Goal: Task Accomplishment & Management: Manage account settings

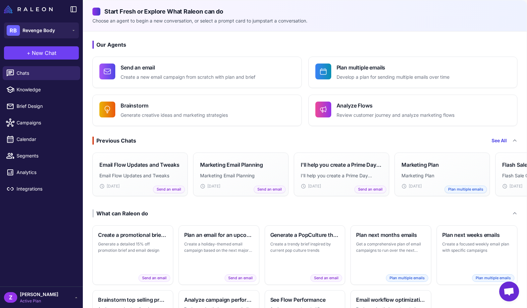
click at [62, 294] on div "Z [PERSON_NAME] Active Plan" at bounding box center [41, 297] width 75 height 13
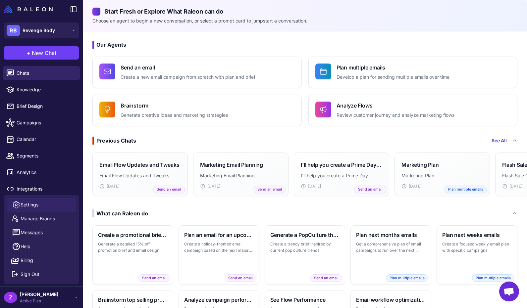
click at [56, 207] on link "Settings" at bounding box center [42, 205] width 70 height 14
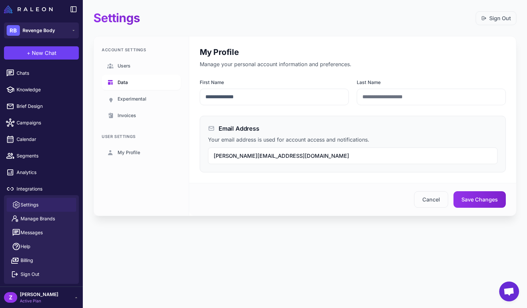
click at [136, 80] on link "Data" at bounding box center [141, 82] width 79 height 15
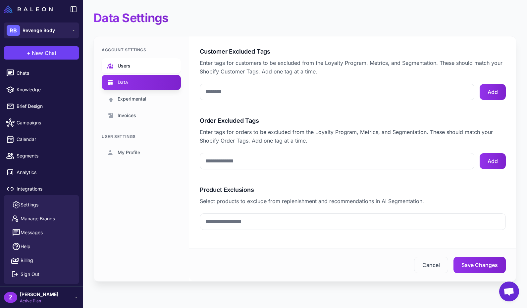
click at [136, 72] on link "Users" at bounding box center [141, 65] width 79 height 15
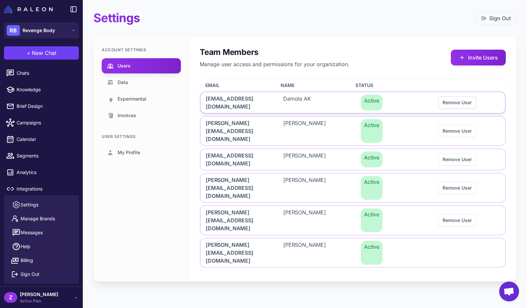
click at [452, 101] on button "Remove User" at bounding box center [457, 102] width 38 height 13
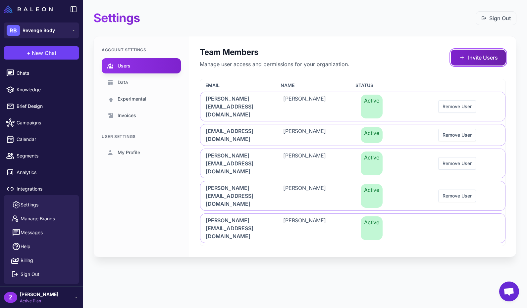
click at [490, 65] on button "Invite Users" at bounding box center [478, 58] width 55 height 16
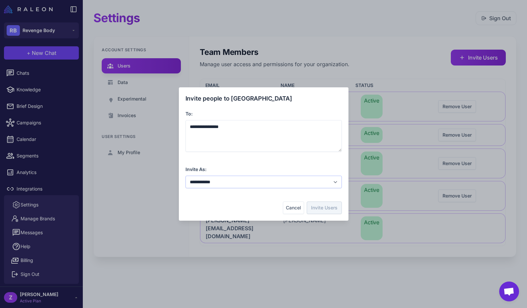
click at [248, 183] on select "**********" at bounding box center [263, 182] width 156 height 13
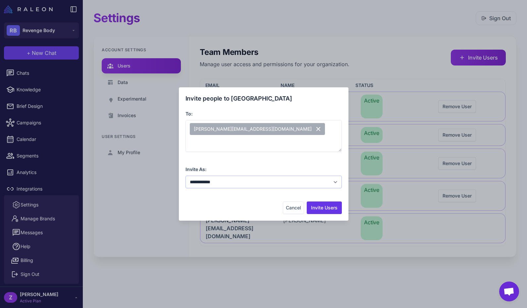
click at [185, 176] on select "**********" at bounding box center [263, 182] width 156 height 13
click at [333, 212] on button "Invite Users" at bounding box center [324, 208] width 35 height 13
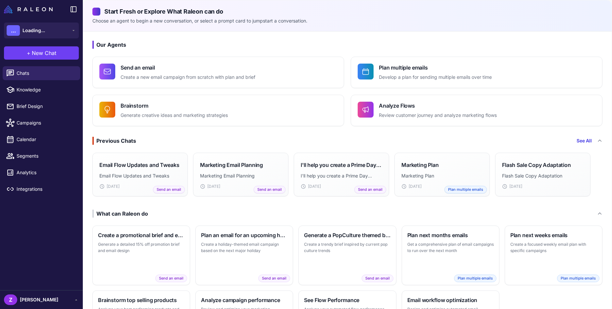
click at [36, 303] on span at bounding box center [39, 303] width 38 height 0
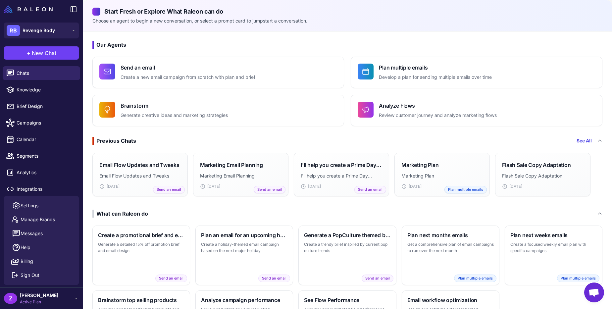
click at [70, 298] on div "Z [PERSON_NAME] Active Plan" at bounding box center [41, 298] width 75 height 13
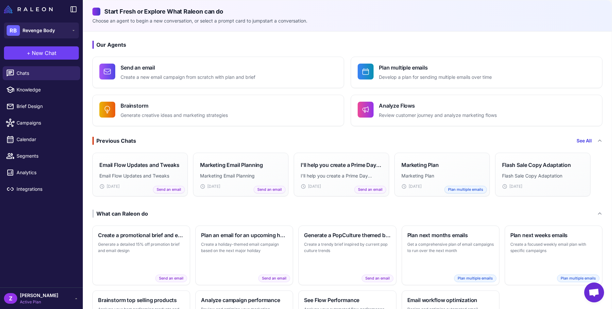
click at [58, 296] on div "Z [PERSON_NAME] Active Plan" at bounding box center [41, 298] width 75 height 13
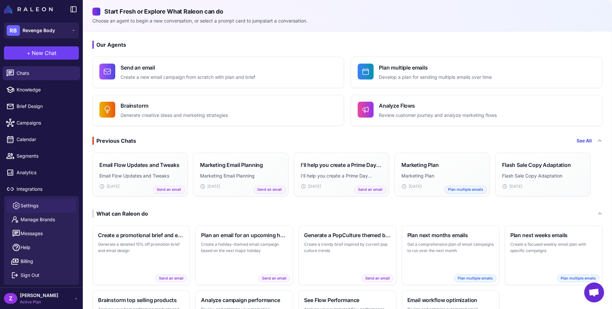
click at [55, 207] on link "Settings" at bounding box center [42, 206] width 70 height 14
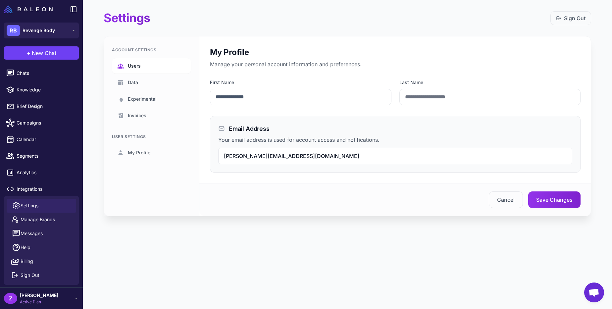
click at [151, 69] on link "Users" at bounding box center [151, 65] width 79 height 15
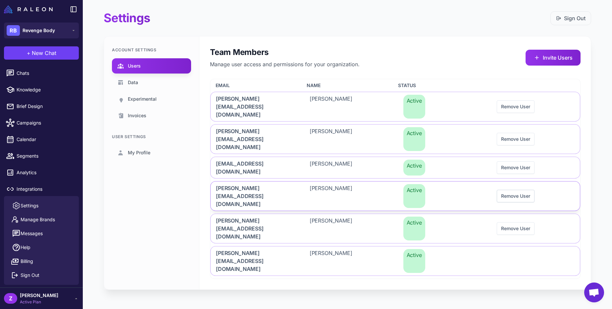
click at [509, 190] on button "Remove User" at bounding box center [516, 196] width 38 height 13
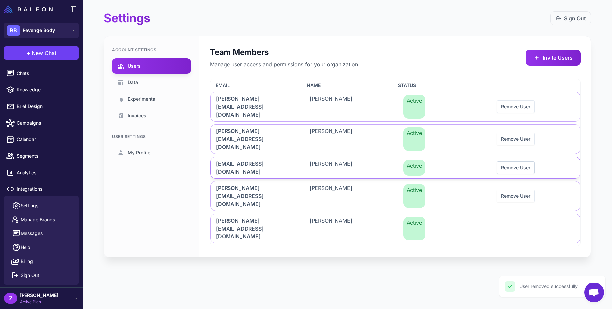
click at [504, 161] on button "Remove User" at bounding box center [516, 167] width 38 height 13
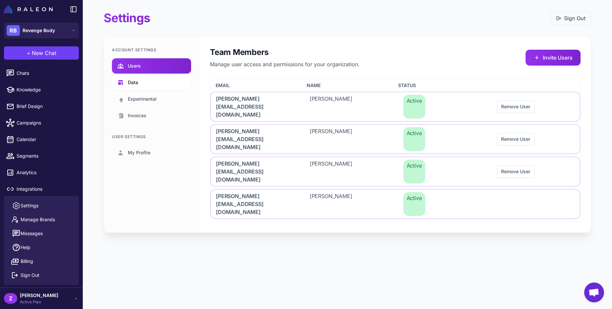
click at [176, 85] on link "Data" at bounding box center [151, 82] width 79 height 15
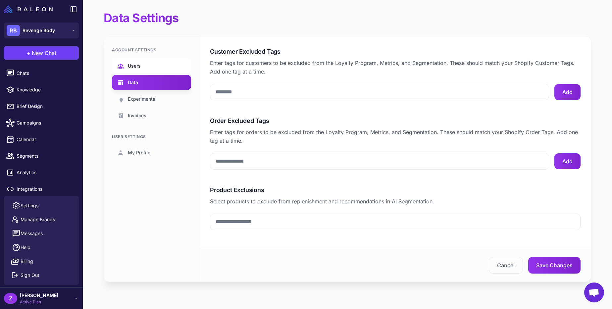
click at [172, 66] on link "Users" at bounding box center [151, 65] width 79 height 15
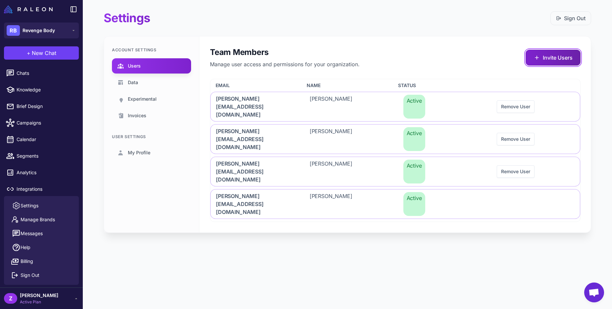
click at [561, 56] on button "Invite Users" at bounding box center [553, 58] width 55 height 16
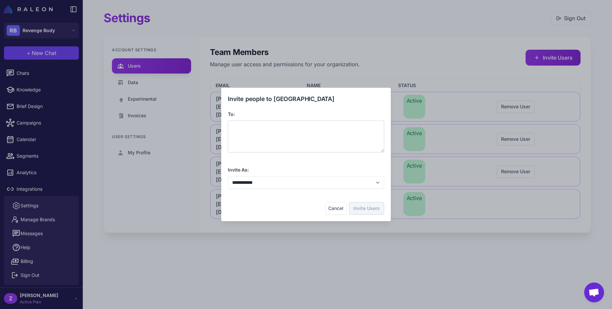
click at [336, 132] on div at bounding box center [306, 137] width 156 height 32
click at [358, 196] on div "**********" at bounding box center [306, 154] width 156 height 120
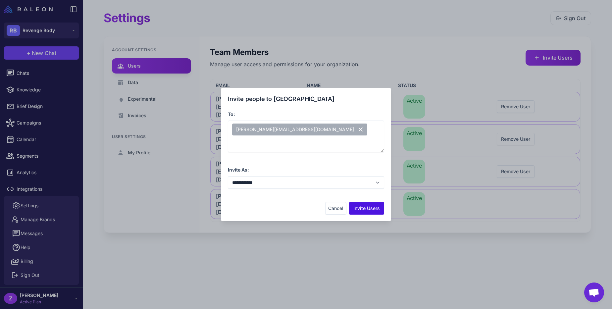
click at [359, 205] on button "Invite Users" at bounding box center [366, 208] width 35 height 13
